Goal: Task Accomplishment & Management: Manage account settings

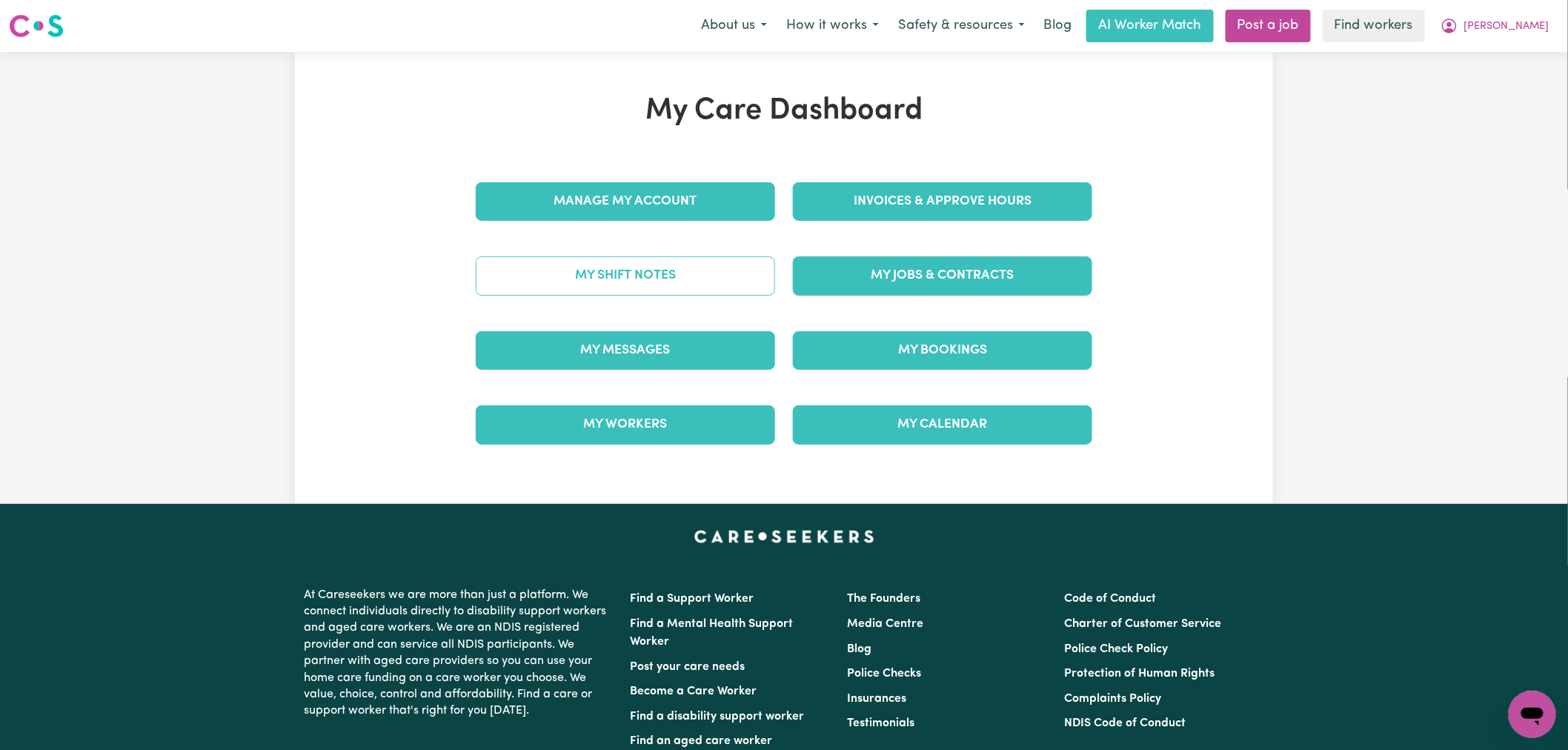
click at [721, 278] on link "My Shift Notes" at bounding box center [625, 276] width 300 height 38
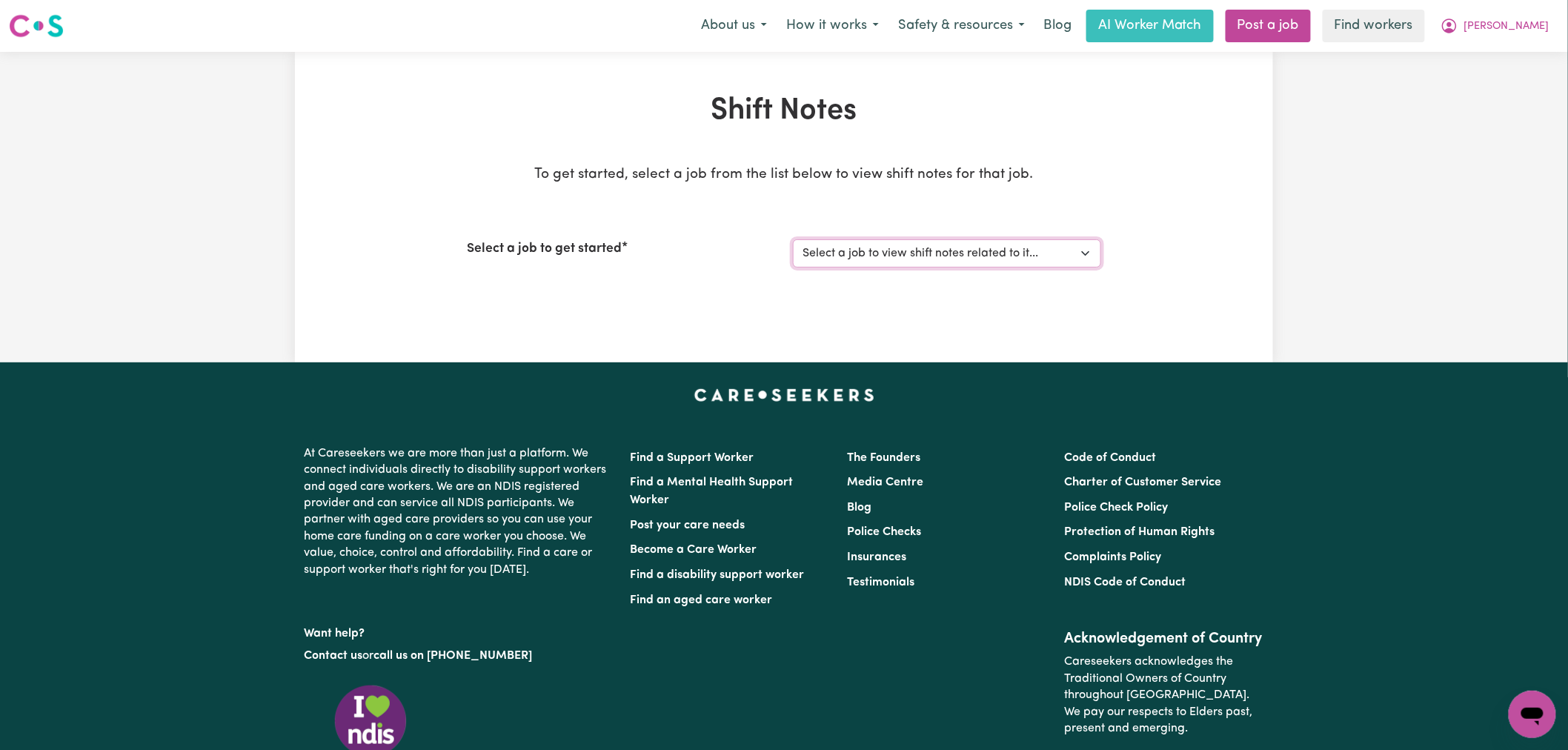
click at [1006, 256] on select "Select a job to view shift notes related to it... [Joshua Rivera] Care Workers …" at bounding box center [947, 253] width 308 height 28
select select "15031"
click at [793, 240] on select "Select a job to view shift notes related to it... [Joshua Rivera] Care Workers …" at bounding box center [947, 253] width 308 height 28
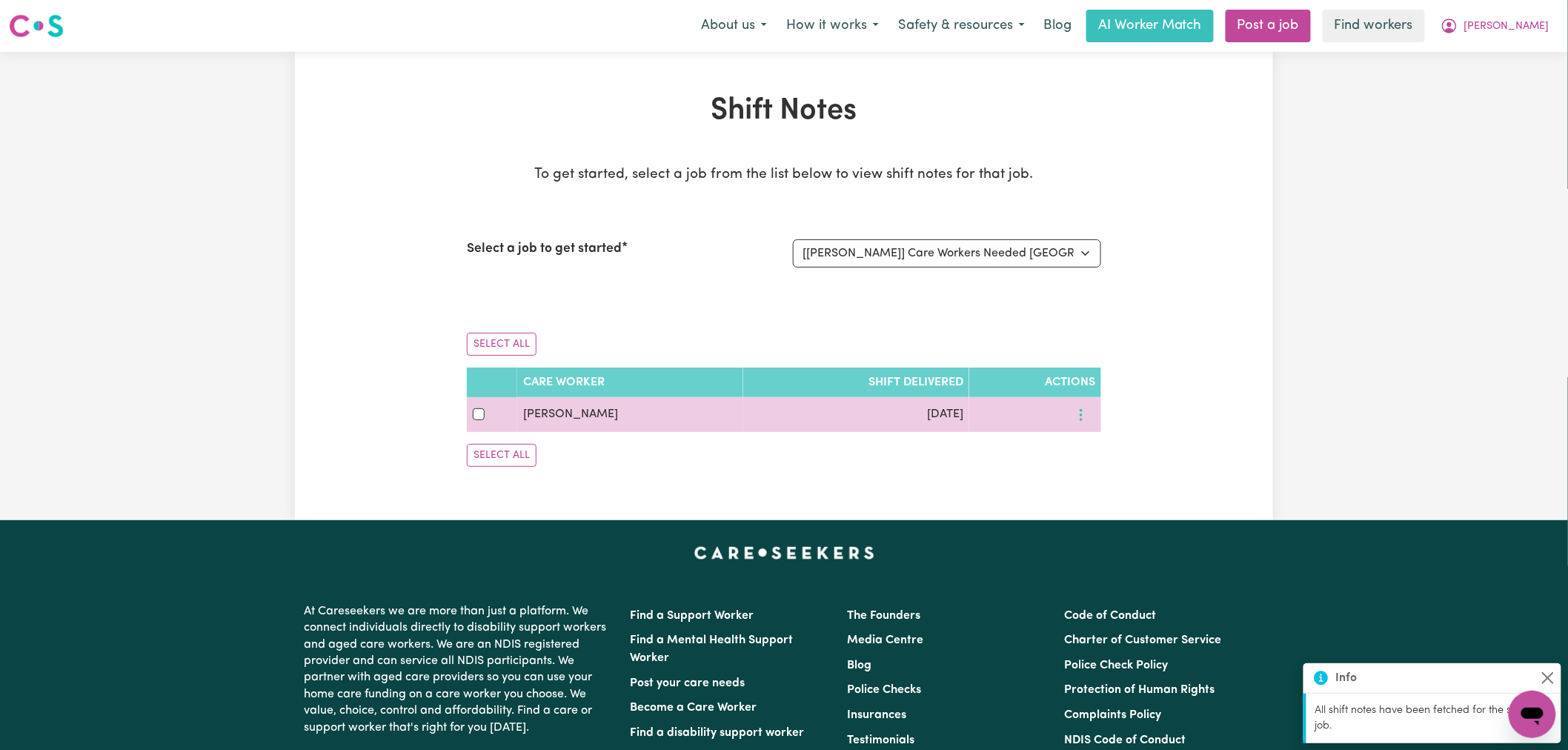
click at [1083, 418] on icon "More options" at bounding box center [1081, 415] width 15 height 15
click at [1103, 447] on span "View Shift Note" at bounding box center [1143, 449] width 81 height 12
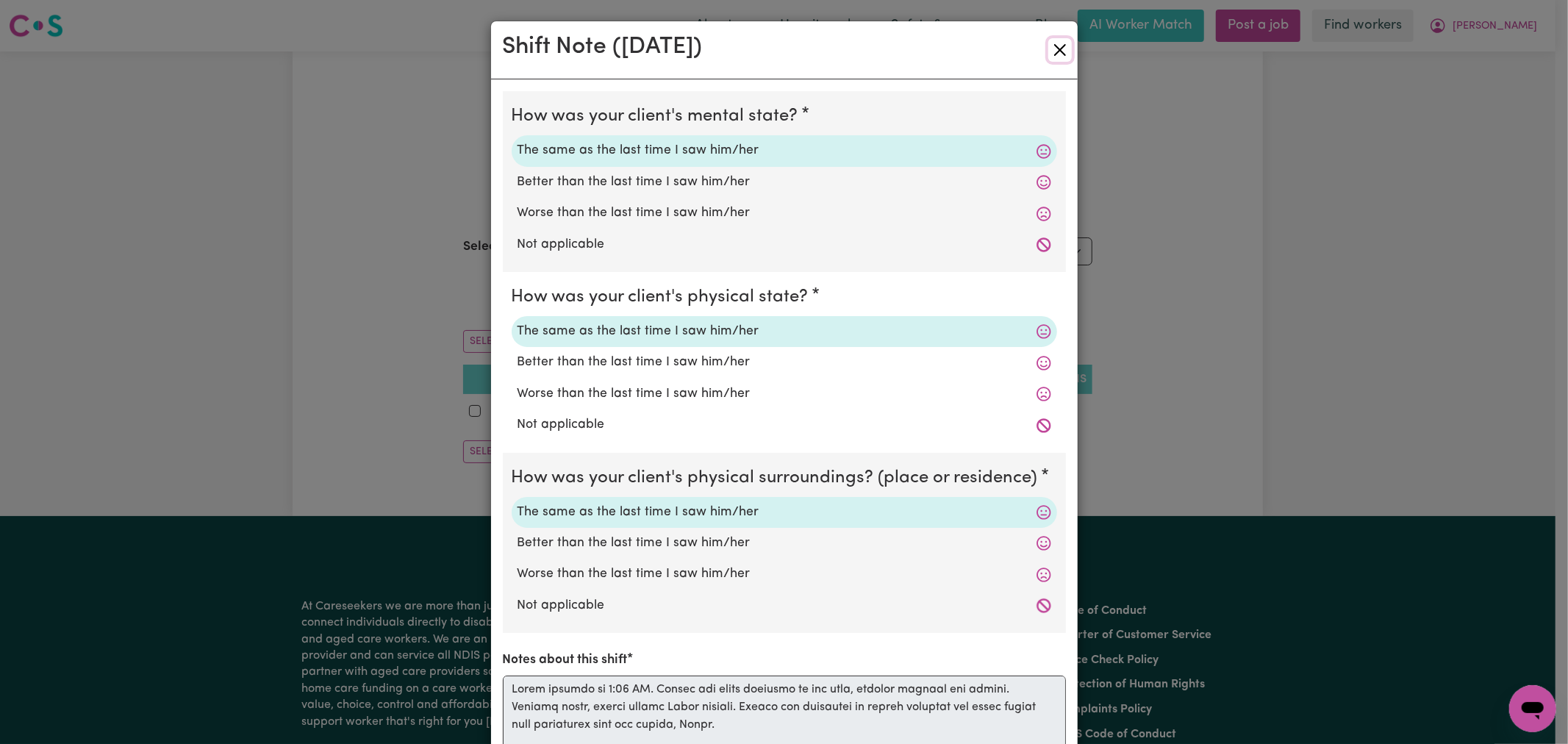
click at [1048, 59] on button "Close" at bounding box center [1060, 50] width 24 height 24
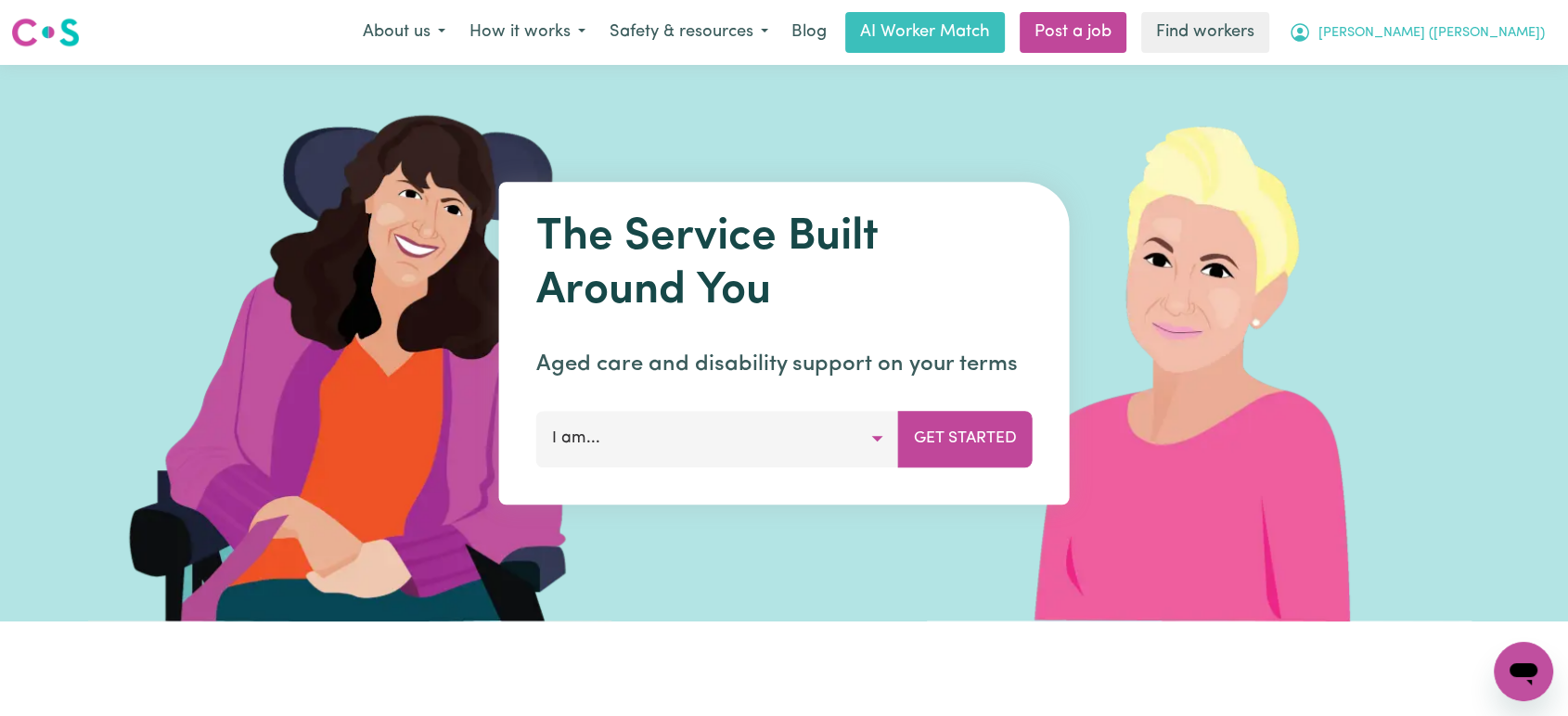
drag, startPoint x: 0, startPoint y: 0, endPoint x: 1493, endPoint y: 33, distance: 1493.2
click at [1493, 33] on span "[PERSON_NAME] ([PERSON_NAME])" at bounding box center [1431, 33] width 226 height 20
click at [1489, 109] on link "Logout" at bounding box center [1482, 106] width 147 height 35
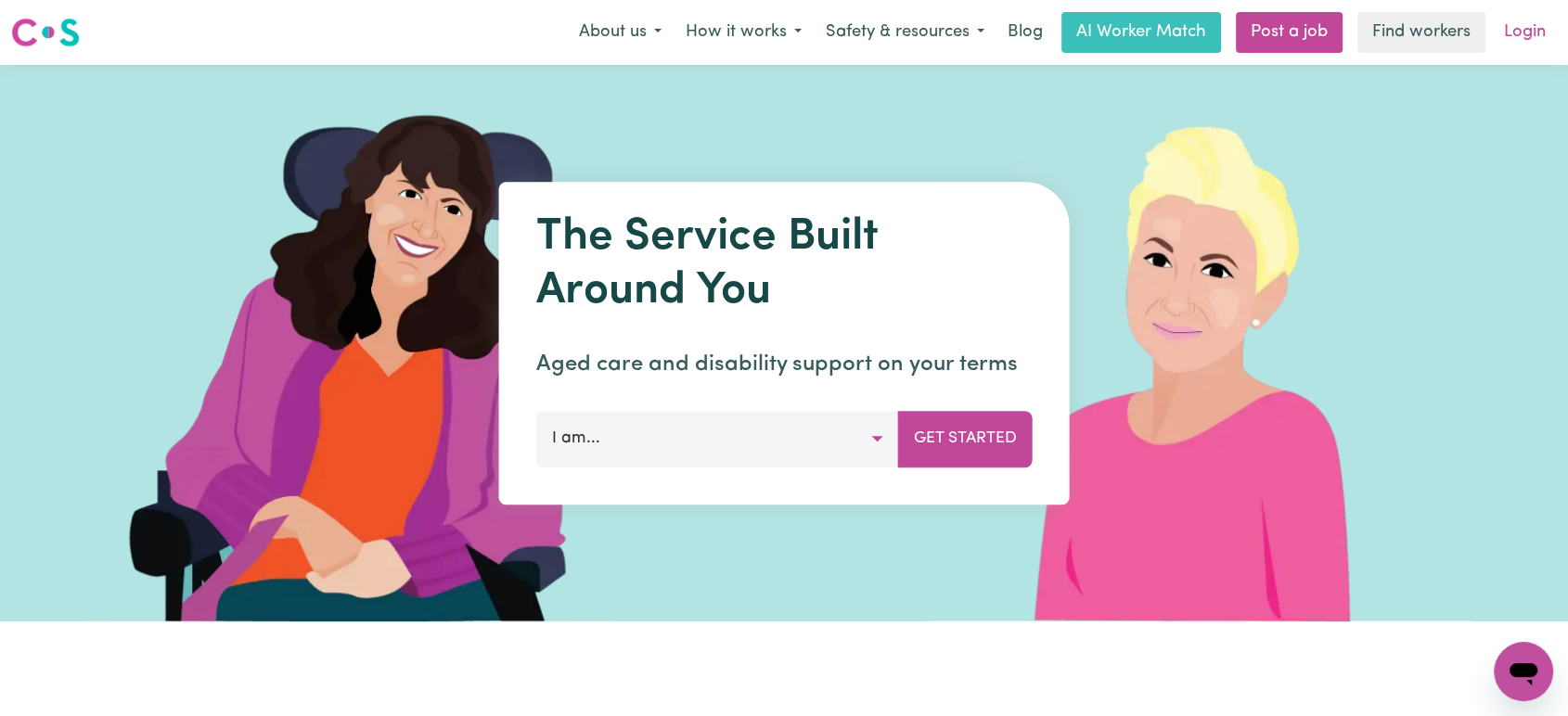
click at [1508, 50] on link "Login" at bounding box center [1525, 32] width 64 height 41
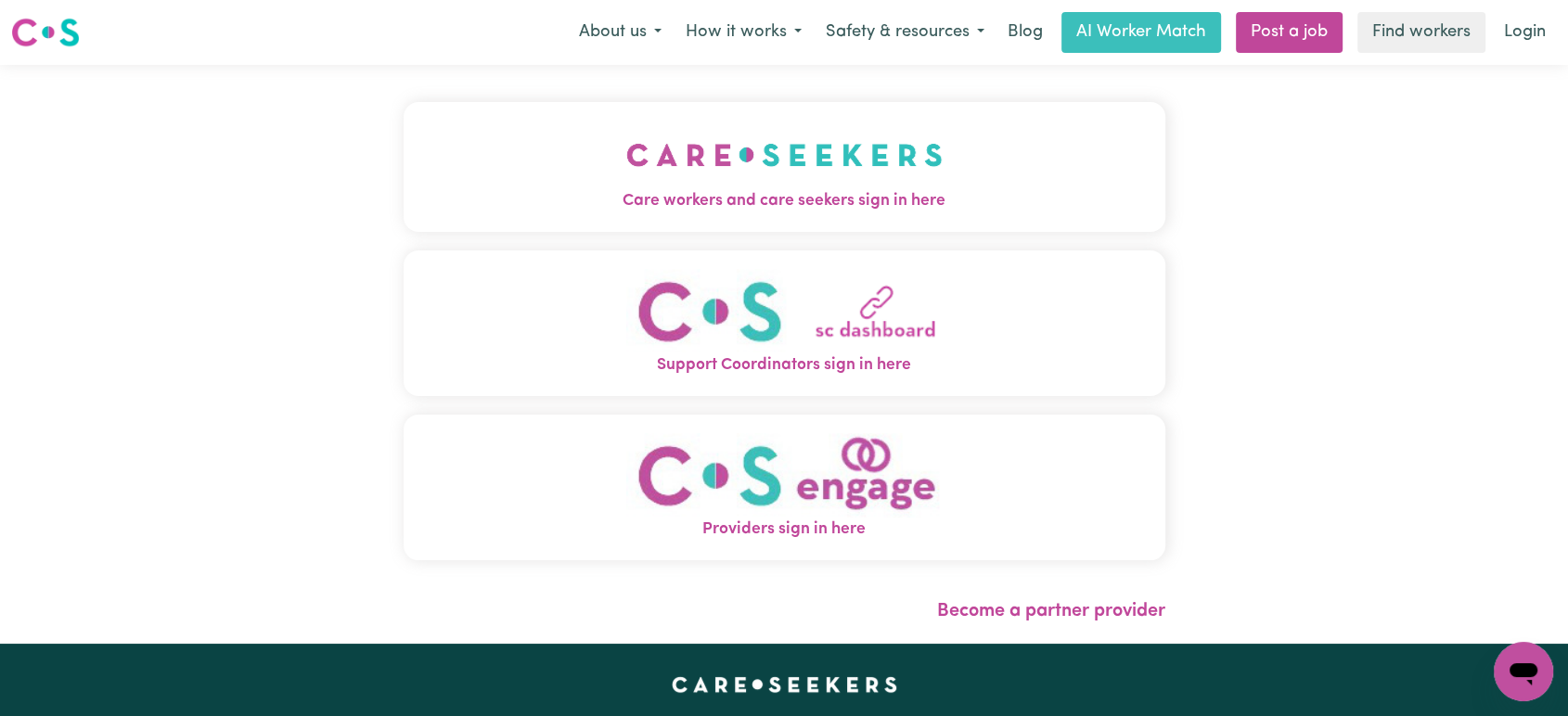
click at [693, 219] on button "Care workers and care seekers sign in here" at bounding box center [785, 167] width 762 height 130
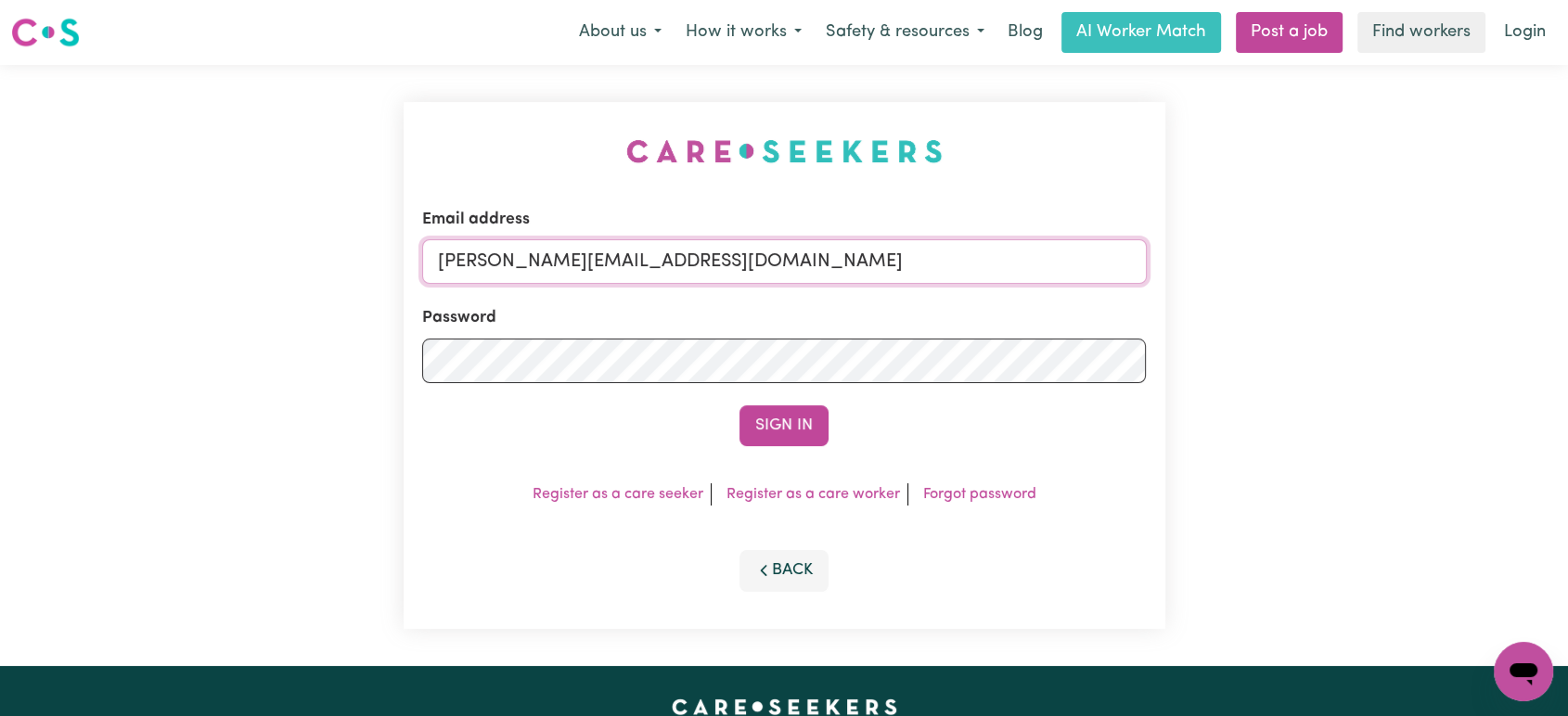
click at [714, 251] on input "[PERSON_NAME][EMAIL_ADDRESS][DOMAIN_NAME]" at bounding box center [784, 261] width 725 height 45
drag, startPoint x: 808, startPoint y: 232, endPoint x: 539, endPoint y: 231, distance: 269.1
click at [539, 231] on div "Email address [EMAIL_ADDRESS][DOMAIN_NAME]" at bounding box center [784, 246] width 725 height 76
click at [739, 405] on button "Sign In" at bounding box center [783, 425] width 89 height 41
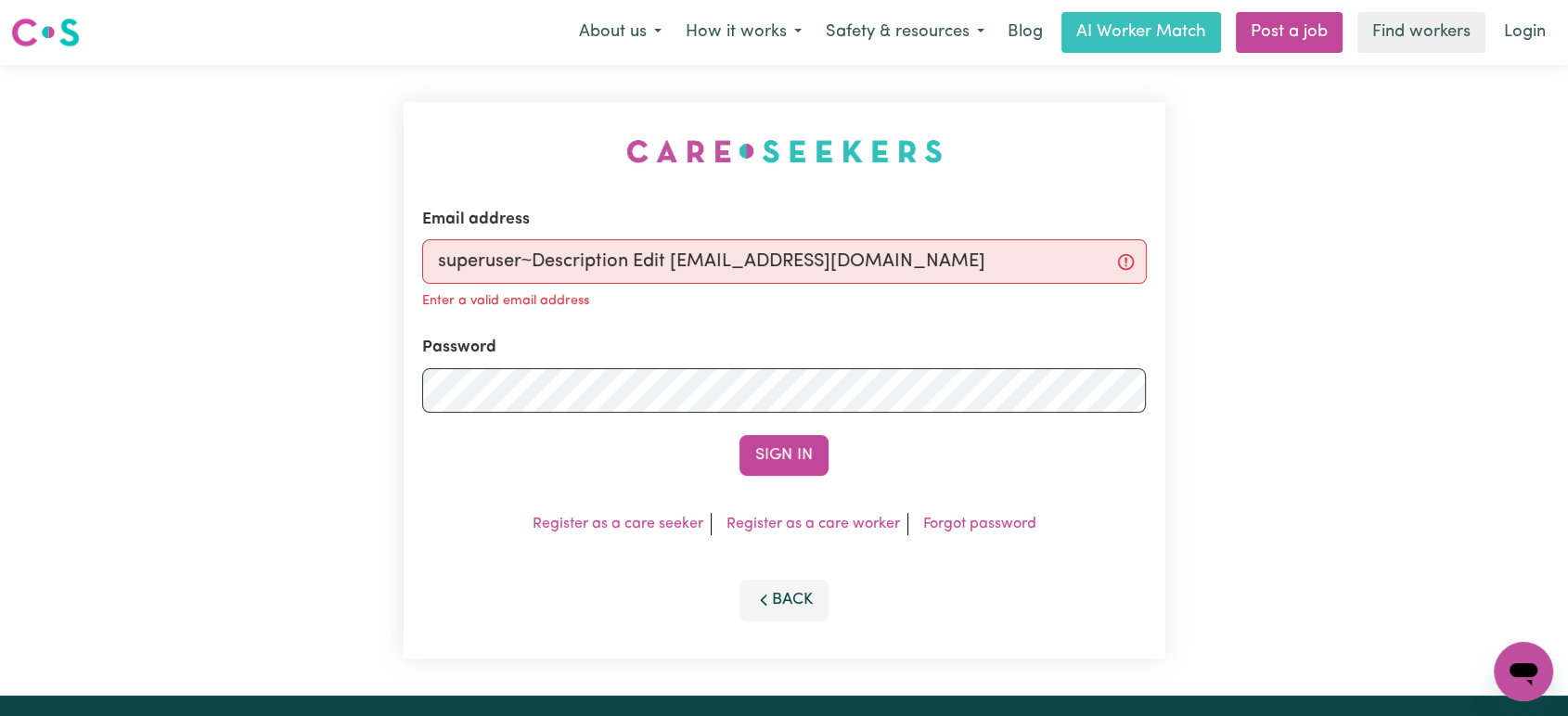
click at [675, 258] on input "superuser~Description Edit [EMAIL_ADDRESS][DOMAIN_NAME]" at bounding box center [784, 261] width 725 height 45
type input "[EMAIL_ADDRESS][DOMAIN_NAME]"
click at [739, 435] on button "Sign In" at bounding box center [783, 455] width 89 height 41
